Goal: Task Accomplishment & Management: Manage account settings

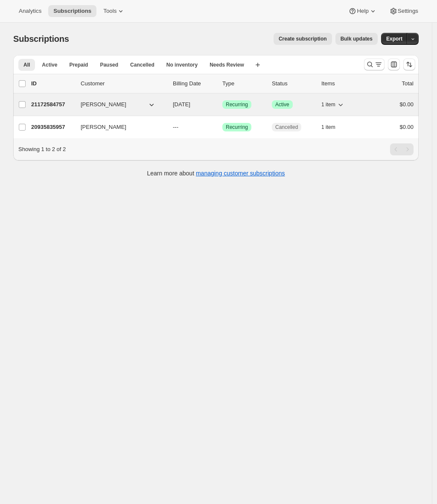
click at [42, 106] on p "21172584757" at bounding box center [52, 104] width 43 height 9
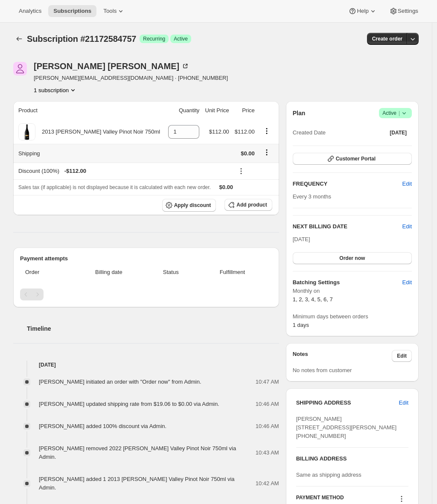
click at [268, 154] on icon "Shipping actions" at bounding box center [266, 152] width 9 height 9
click at [269, 169] on span "Edit shipping rate" at bounding box center [266, 169] width 43 height 6
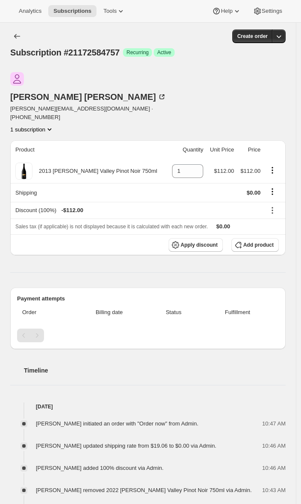
click at [274, 187] on icon "Shipping actions" at bounding box center [272, 191] width 9 height 9
click at [276, 180] on span "Edit shipping rate" at bounding box center [268, 179] width 43 height 6
